Goal: Find specific page/section: Find specific page/section

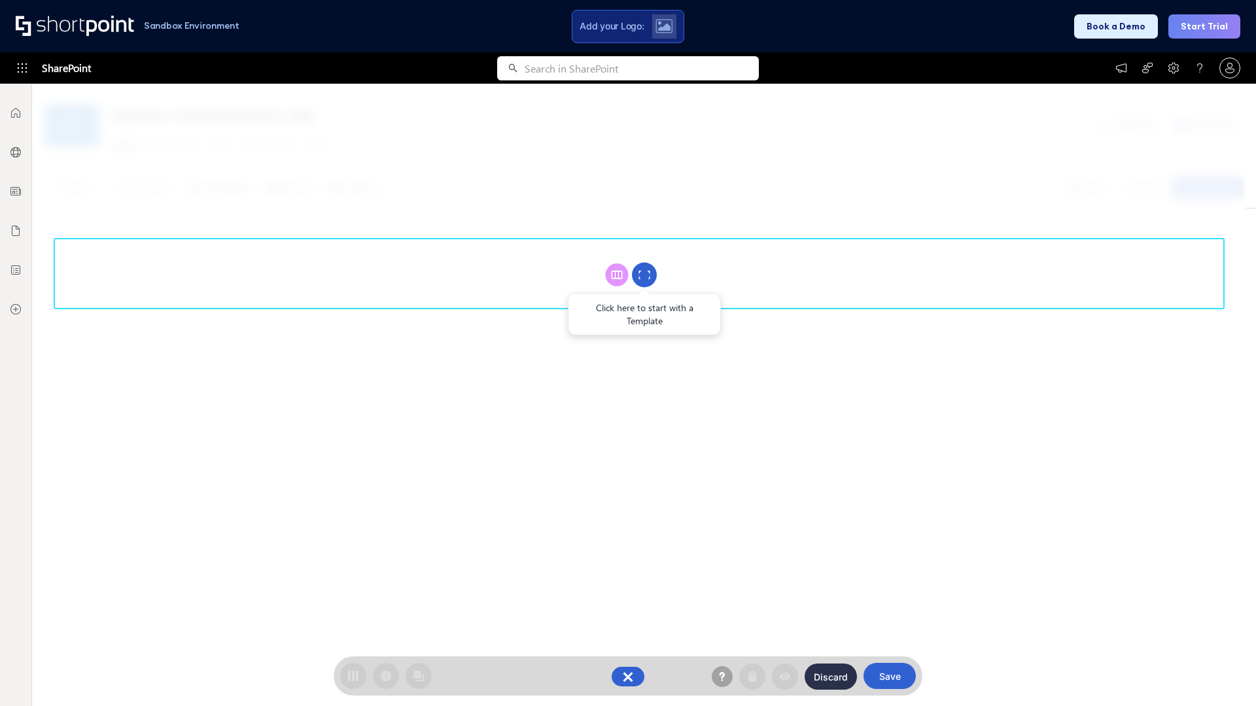
click at [644, 275] on circle at bounding box center [644, 275] width 25 height 25
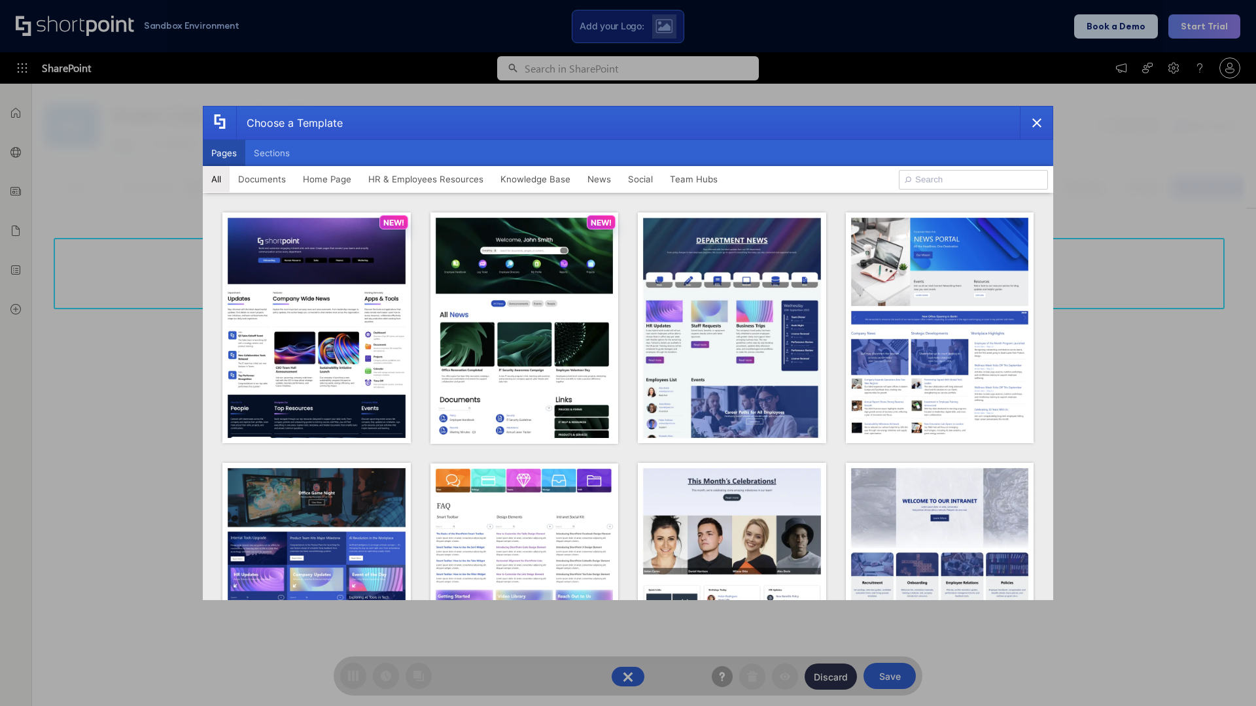
click at [224, 153] on button "Pages" at bounding box center [224, 153] width 43 height 26
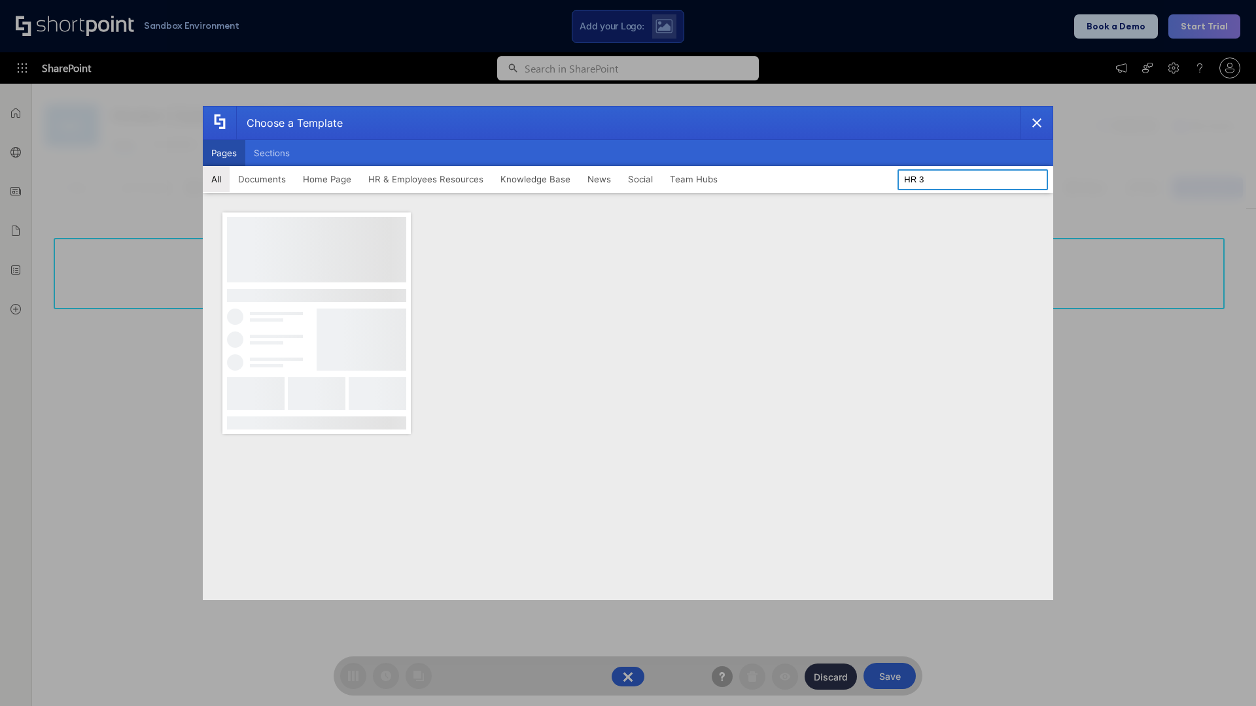
type input "HR 3"
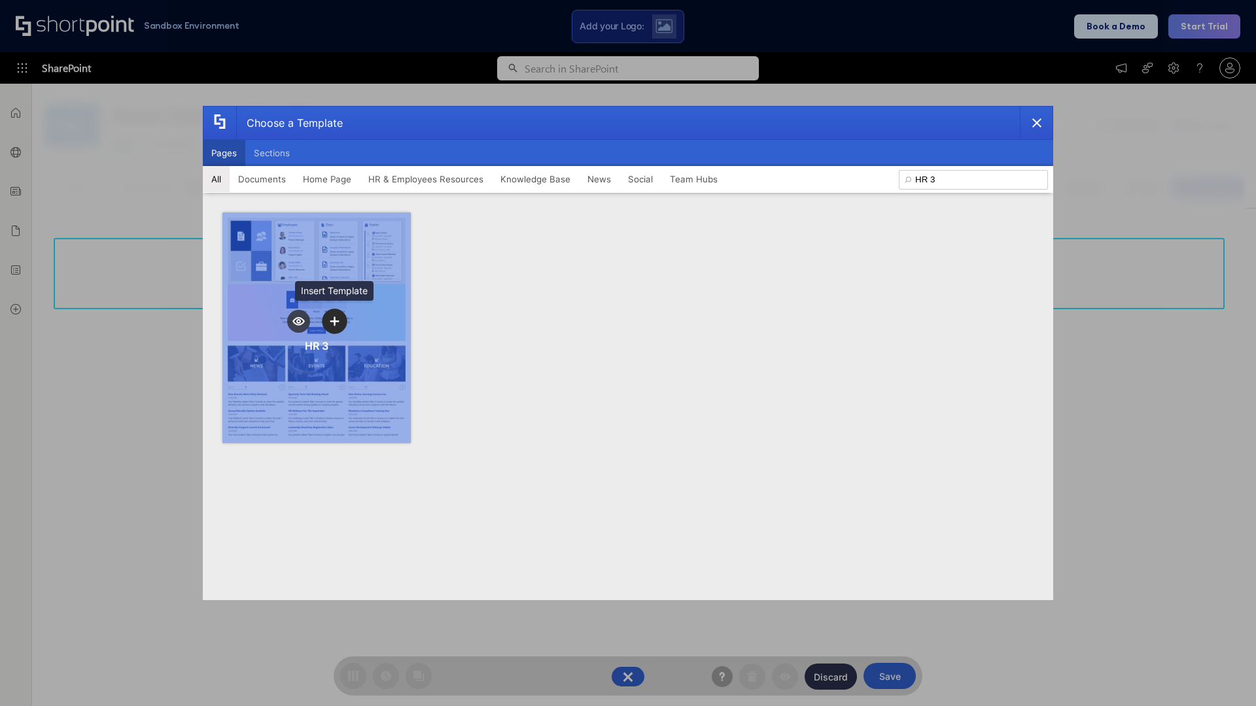
click at [334, 321] on icon "template selector" at bounding box center [334, 321] width 9 height 9
